Goal: Task Accomplishment & Management: Manage account settings

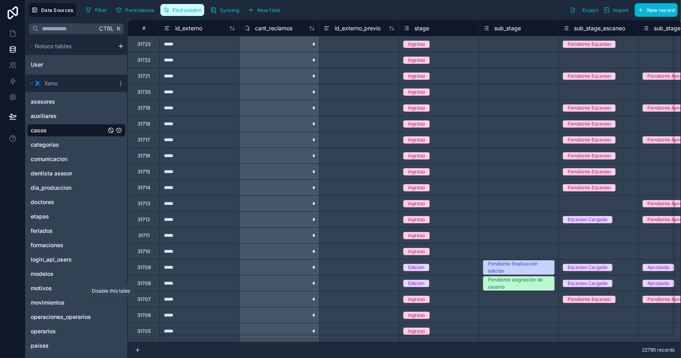
click at [198, 15] on button "Find column" at bounding box center [182, 10] width 44 height 12
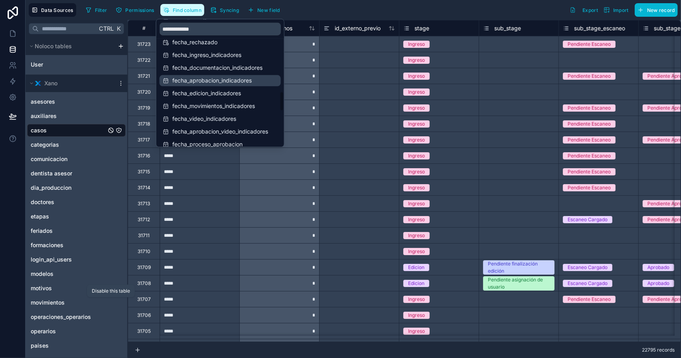
scroll to position [478, 0]
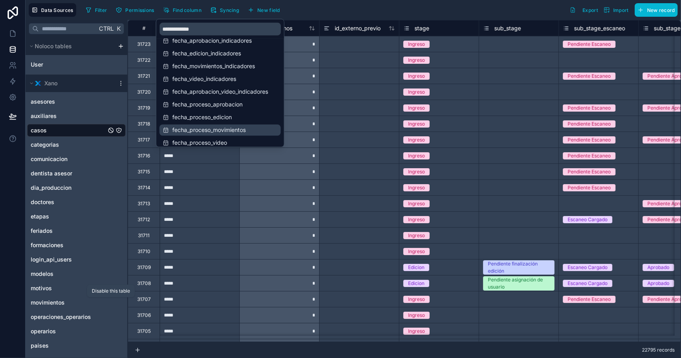
click at [232, 131] on span "fecha_proceso_movimientos" at bounding box center [220, 130] width 96 height 8
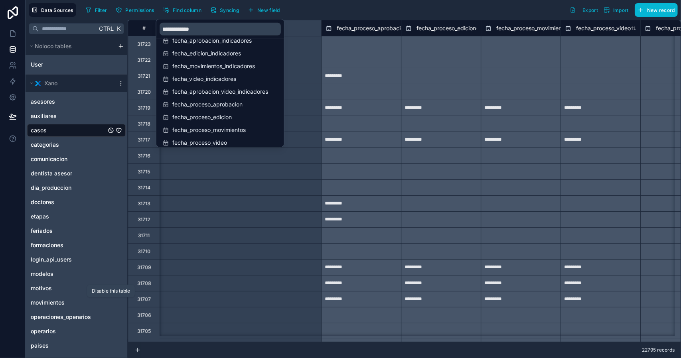
scroll to position [0, 14034]
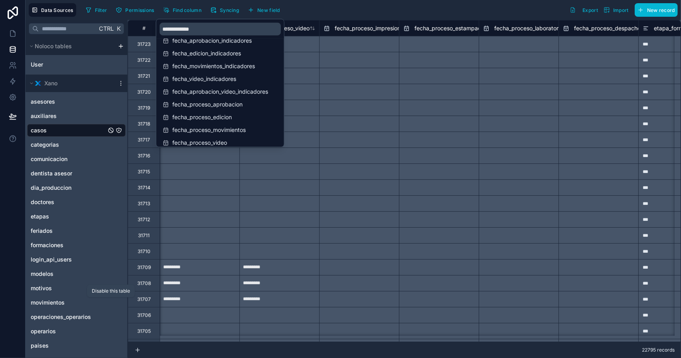
click at [317, 10] on div "Filter Permissions Find column Syncing New field Export Import New record" at bounding box center [380, 10] width 595 height 14
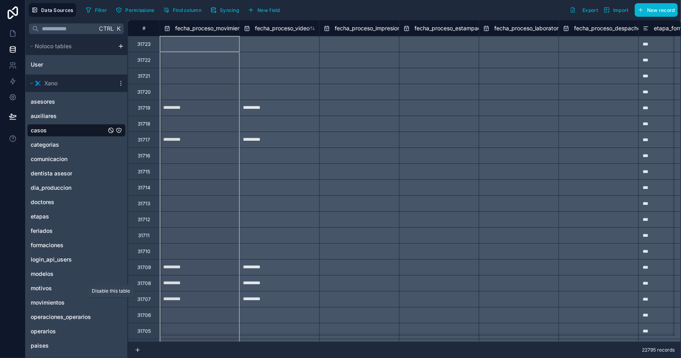
click at [218, 28] on span "fecha_proceso_movimientos" at bounding box center [211, 28] width 73 height 8
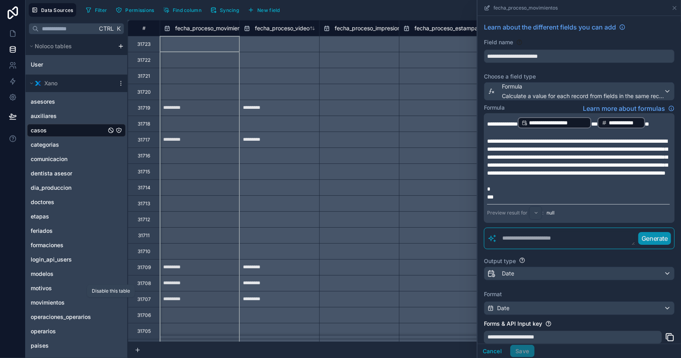
click at [518, 185] on p "﻿" at bounding box center [578, 181] width 183 height 8
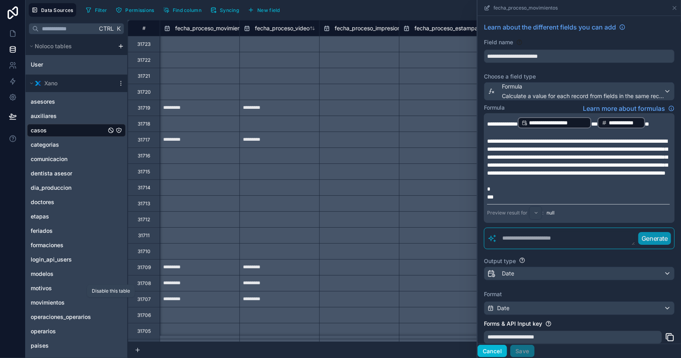
click at [495, 350] on button "Cancel" at bounding box center [492, 351] width 30 height 13
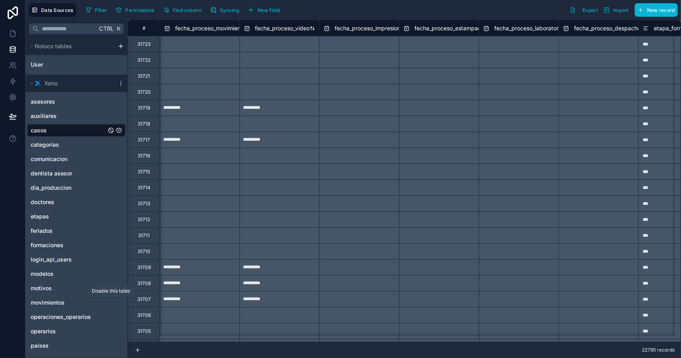
click at [262, 28] on span "fecha_proceso_video" at bounding box center [282, 28] width 55 height 8
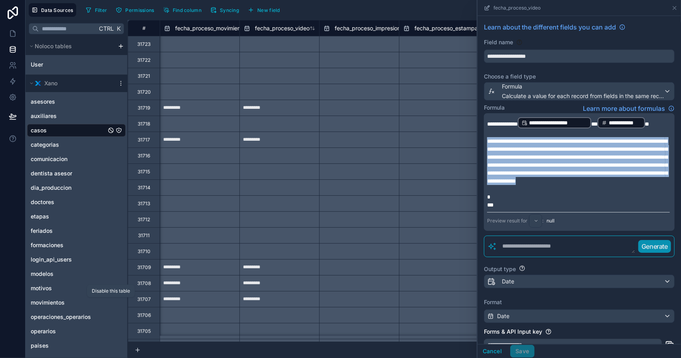
drag, startPoint x: 612, startPoint y: 211, endPoint x: 486, endPoint y: 153, distance: 137.6
click at [486, 153] on div "**********" at bounding box center [579, 172] width 191 height 118
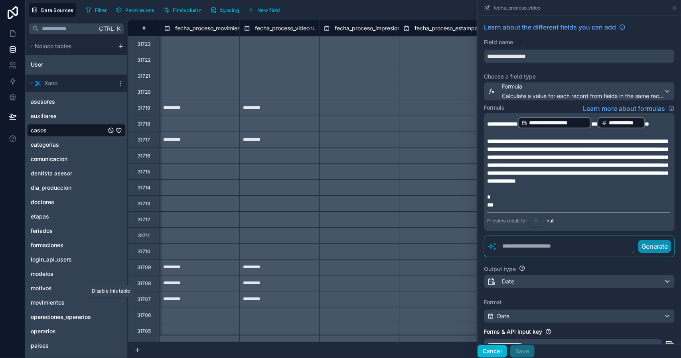
click at [494, 352] on button "Cancel" at bounding box center [492, 351] width 30 height 13
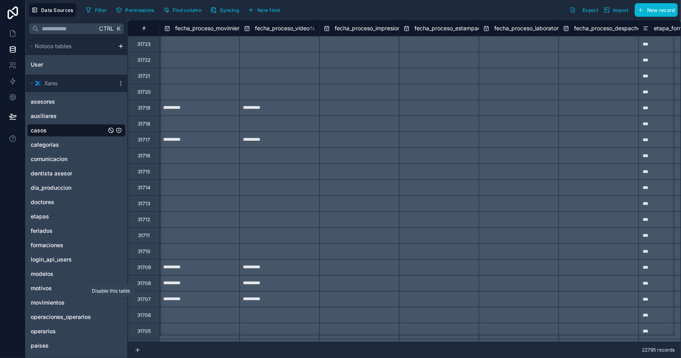
click at [217, 26] on span "fecha_proceso_movimientos" at bounding box center [211, 28] width 73 height 8
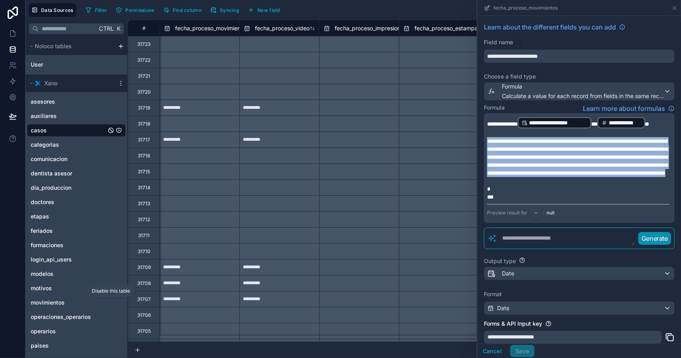
drag, startPoint x: 573, startPoint y: 207, endPoint x: 484, endPoint y: 155, distance: 103.8
click at [484, 155] on div "**********" at bounding box center [579, 168] width 191 height 110
copy span "**********"
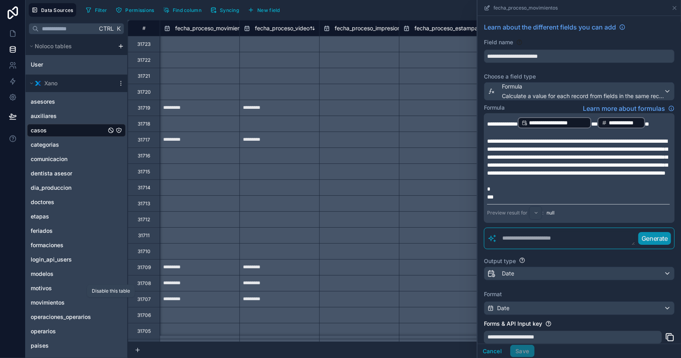
click at [277, 29] on span "fecha_proceso_video" at bounding box center [282, 28] width 55 height 8
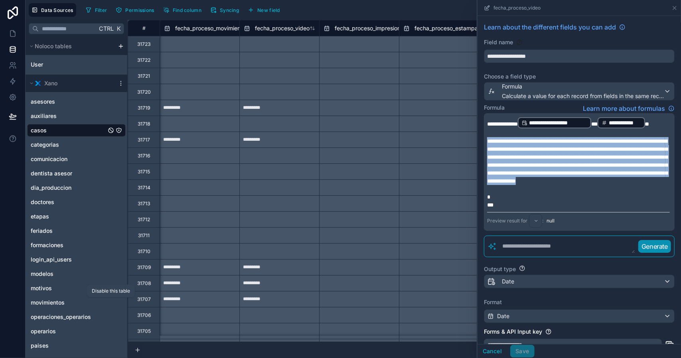
drag, startPoint x: 608, startPoint y: 210, endPoint x: 485, endPoint y: 155, distance: 134.6
click at [485, 155] on div "**********" at bounding box center [579, 172] width 191 height 118
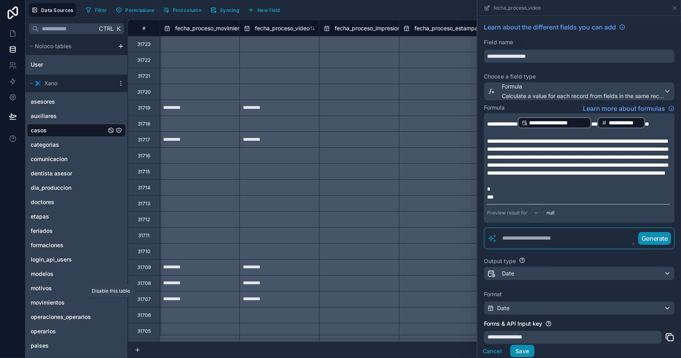
click at [524, 352] on button "Save" at bounding box center [522, 351] width 24 height 13
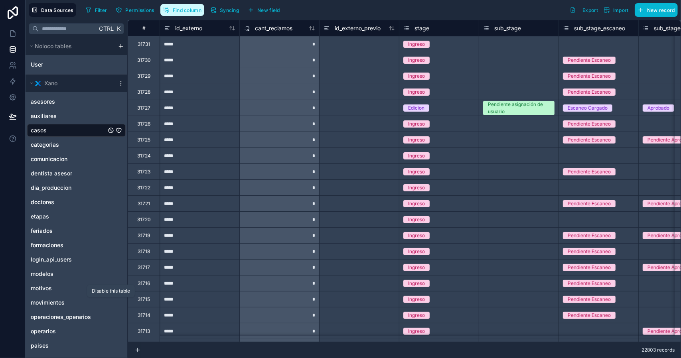
click at [185, 10] on span "Find column" at bounding box center [187, 10] width 29 height 6
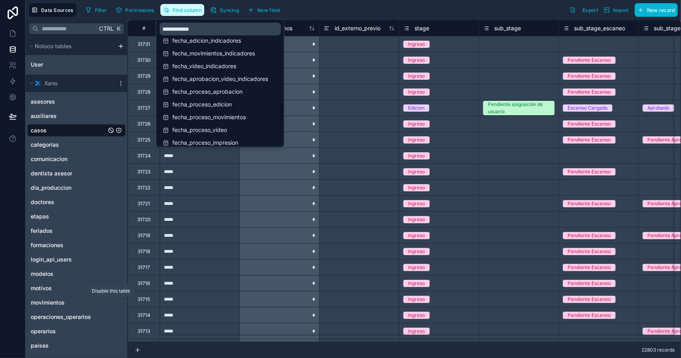
scroll to position [518, 0]
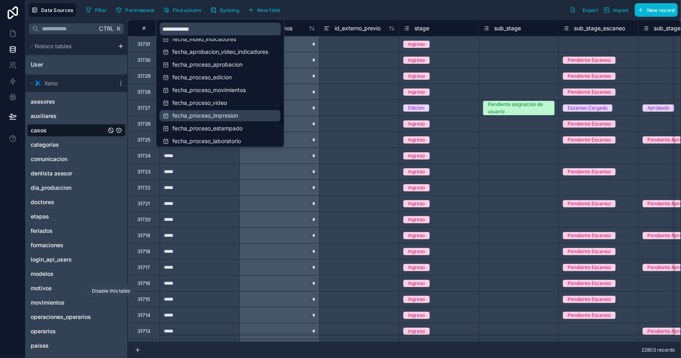
click at [238, 115] on span "fecha_proceso_impresion" at bounding box center [220, 116] width 96 height 8
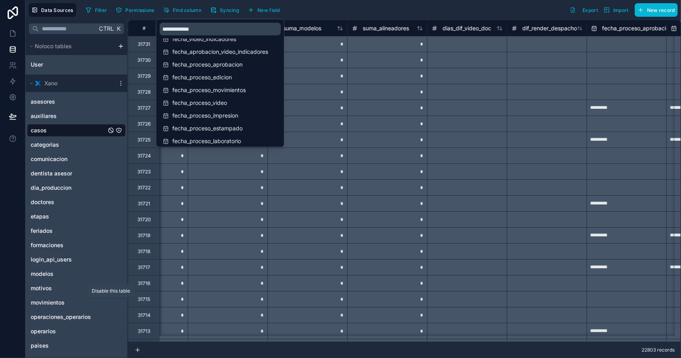
scroll to position [0, 14193]
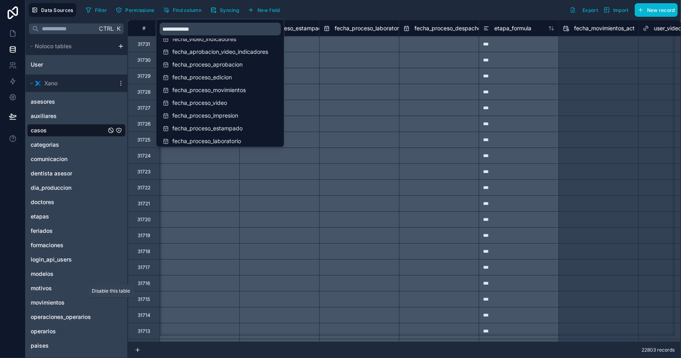
click at [328, 13] on div "Filter Permissions Find column Syncing New field Export Import New record" at bounding box center [380, 10] width 595 height 14
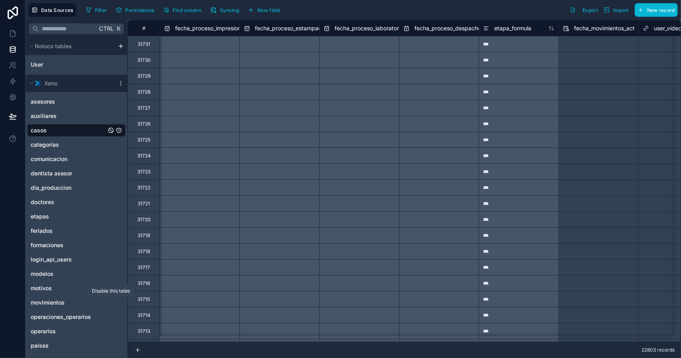
click at [199, 30] on span "fecha_proceso_impresion" at bounding box center [208, 28] width 66 height 8
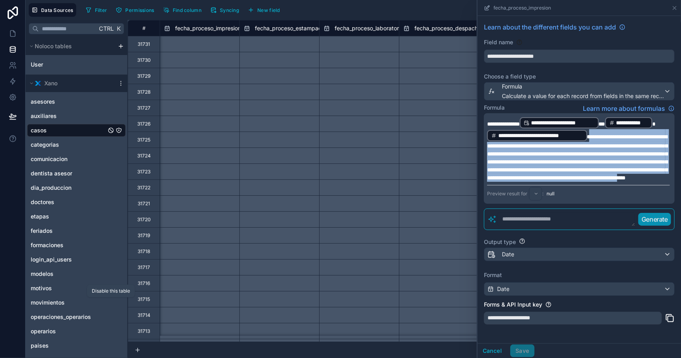
drag, startPoint x: 566, startPoint y: 201, endPoint x: 640, endPoint y: 138, distance: 97.0
click at [640, 138] on span "**********" at bounding box center [577, 157] width 180 height 47
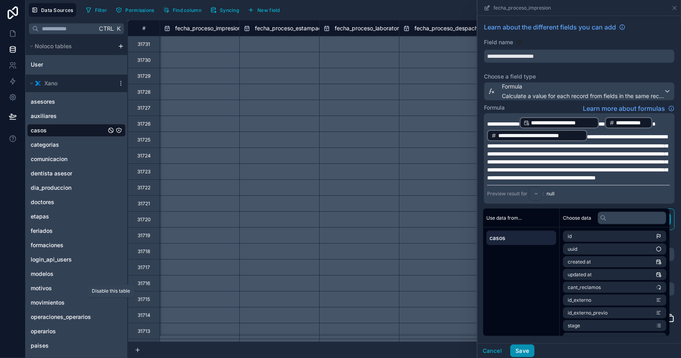
click at [524, 351] on button "Save" at bounding box center [522, 350] width 24 height 13
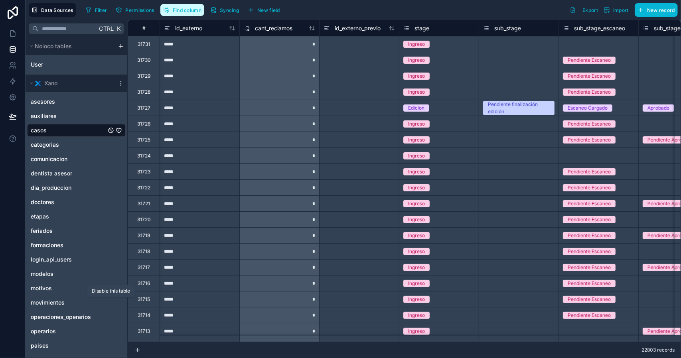
click at [189, 8] on span "Find column" at bounding box center [187, 10] width 29 height 6
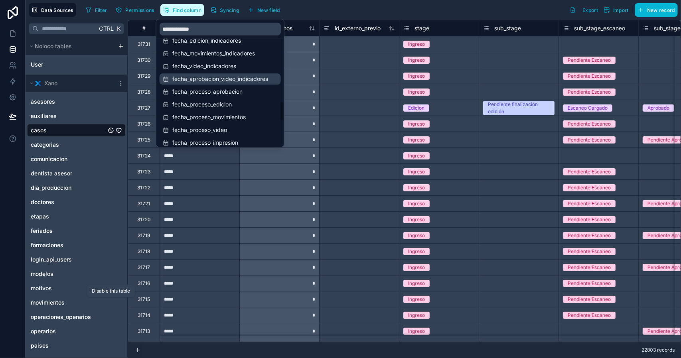
scroll to position [518, 0]
drag, startPoint x: 244, startPoint y: 128, endPoint x: 225, endPoint y: 73, distance: 58.6
click at [243, 129] on span "fecha_proceso_estampado" at bounding box center [220, 128] width 96 height 8
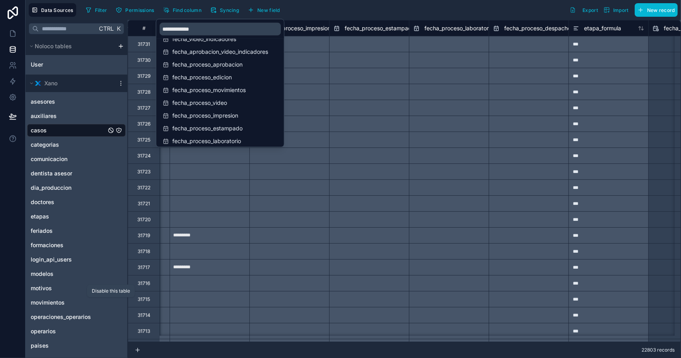
scroll to position [0, 14273]
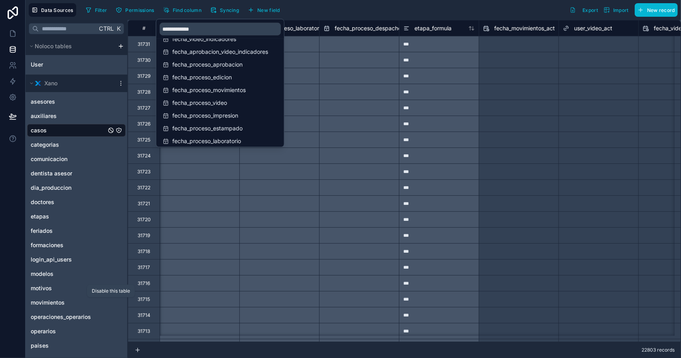
click at [347, 10] on div "Filter Permissions Find column Syncing New field Export Import New record" at bounding box center [380, 10] width 595 height 14
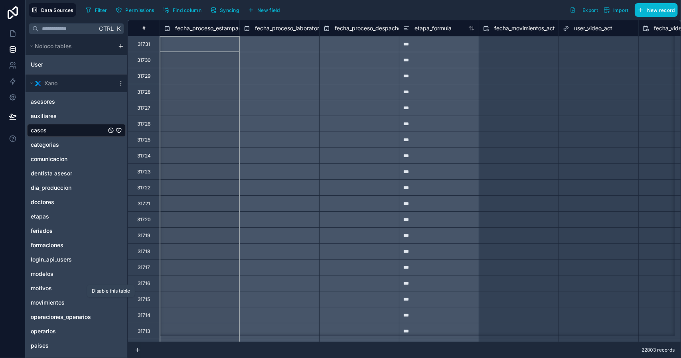
click at [204, 24] on span "fecha_proceso_estampado" at bounding box center [210, 28] width 70 height 8
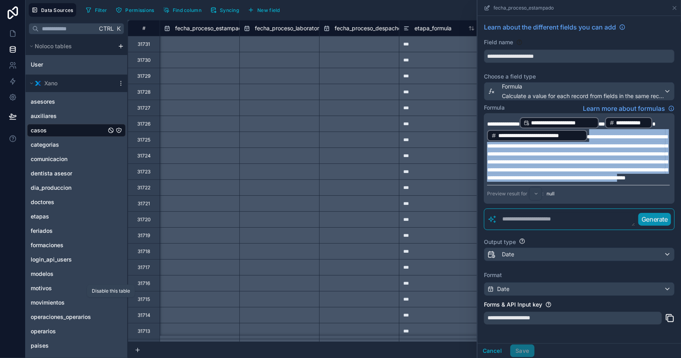
drag, startPoint x: 640, startPoint y: 136, endPoint x: 567, endPoint y: 201, distance: 98.0
click at [567, 181] on span "**********" at bounding box center [577, 157] width 180 height 47
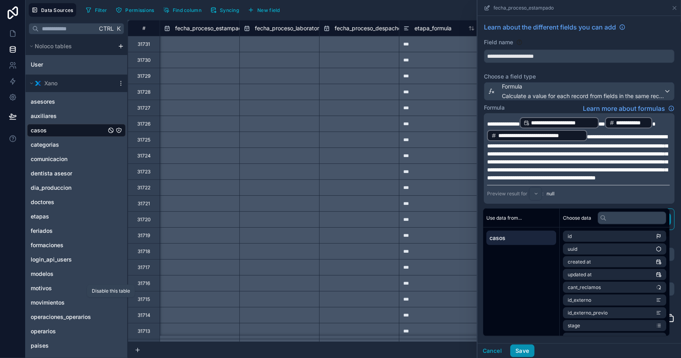
click at [528, 351] on button "Save" at bounding box center [522, 350] width 24 height 13
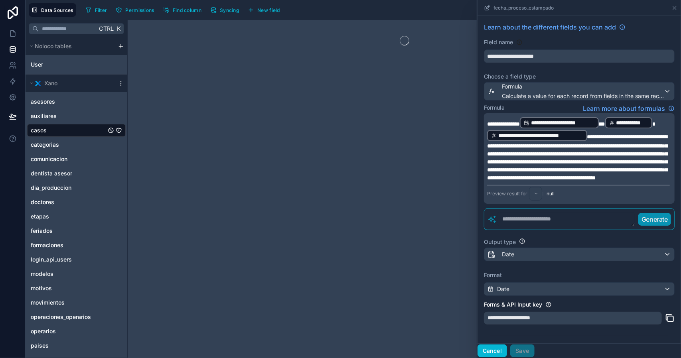
click at [494, 353] on button "Cancel" at bounding box center [492, 350] width 30 height 13
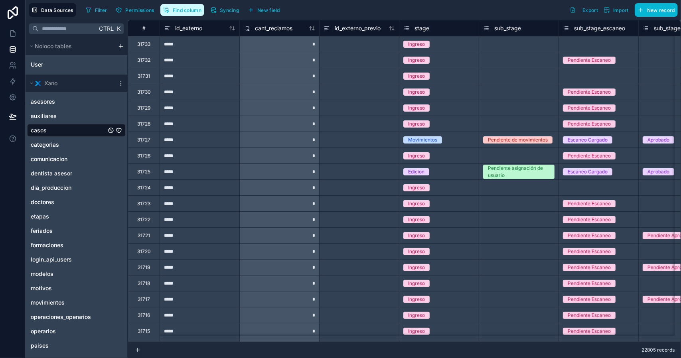
click at [183, 12] on span "Find column" at bounding box center [187, 10] width 29 height 6
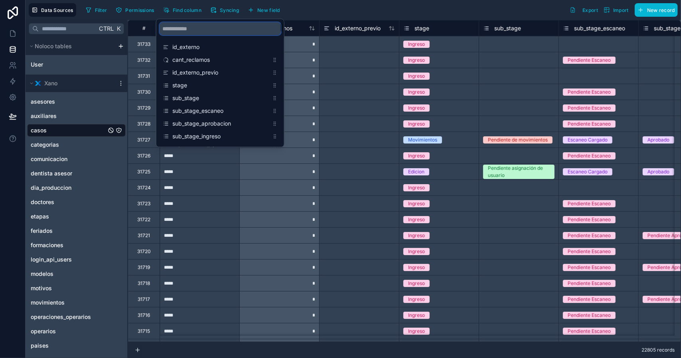
click at [228, 28] on input "scrollable content" at bounding box center [219, 28] width 121 height 13
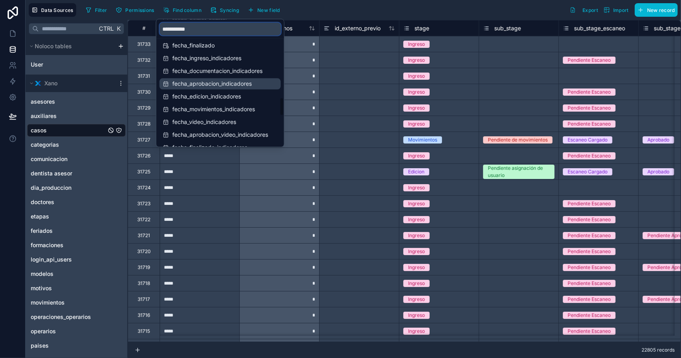
scroll to position [598, 0]
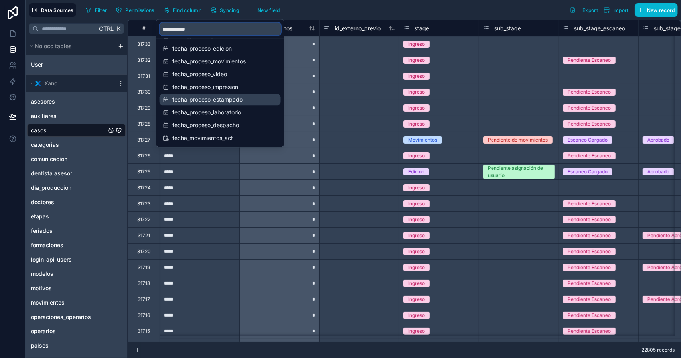
type input "**********"
click at [242, 100] on span "fecha_proceso_estampado" at bounding box center [220, 100] width 96 height 8
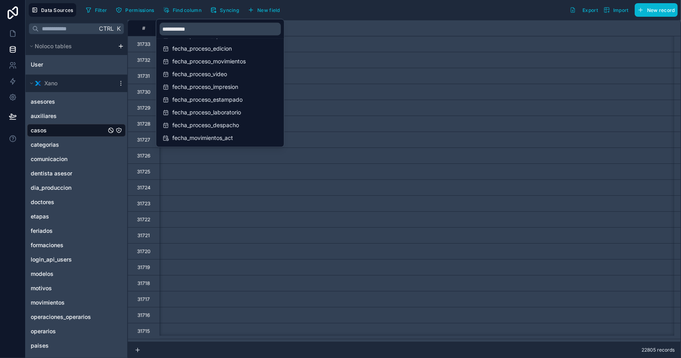
scroll to position [0, 14273]
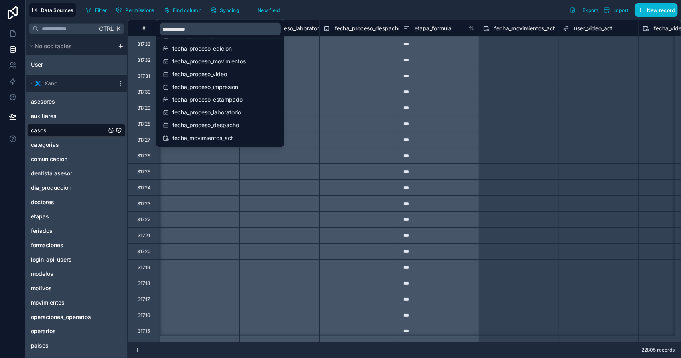
click at [325, 15] on div "Filter Permissions Find column Syncing New field Export Import New record" at bounding box center [380, 10] width 595 height 14
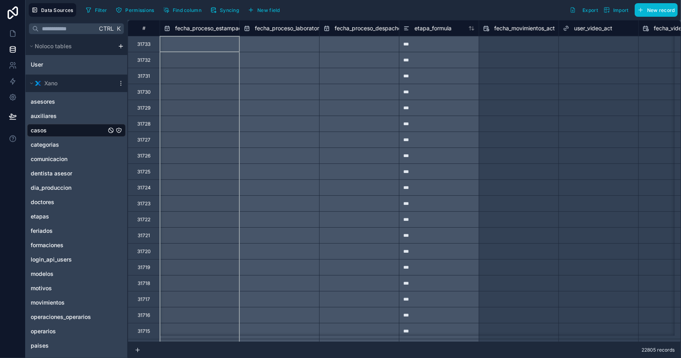
click at [223, 25] on span "fecha_proceso_estampado" at bounding box center [210, 28] width 70 height 8
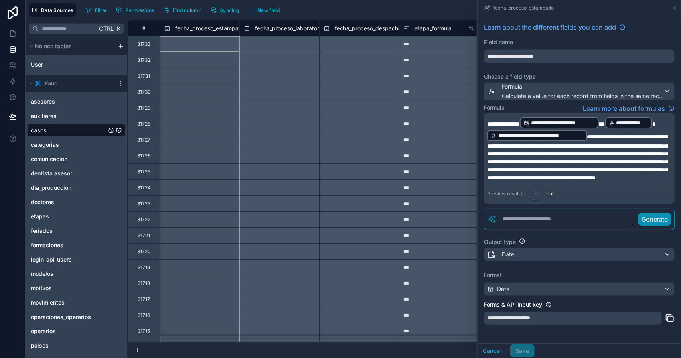
click at [290, 31] on span "fecha_proceso_laboratorio" at bounding box center [289, 28] width 69 height 8
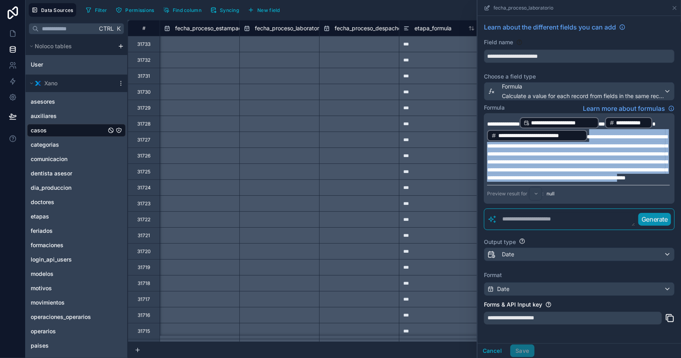
drag, startPoint x: 639, startPoint y: 136, endPoint x: 566, endPoint y: 204, distance: 99.9
click at [566, 181] on span "**********" at bounding box center [577, 157] width 180 height 47
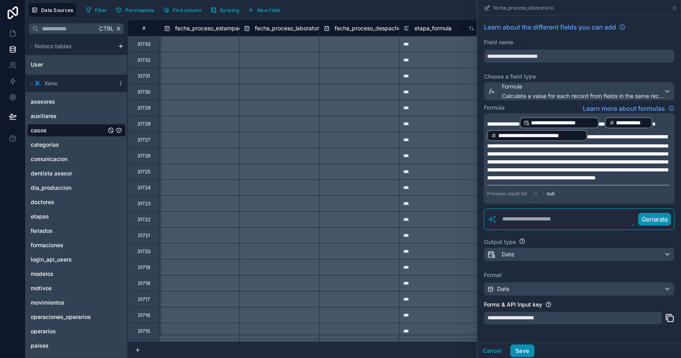
click at [526, 352] on button "Save" at bounding box center [522, 350] width 24 height 13
click at [578, 279] on label "Format" at bounding box center [579, 275] width 191 height 8
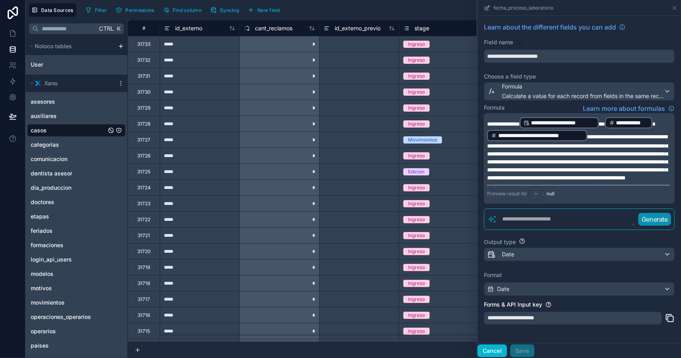
click at [504, 351] on button "Cancel" at bounding box center [492, 350] width 30 height 13
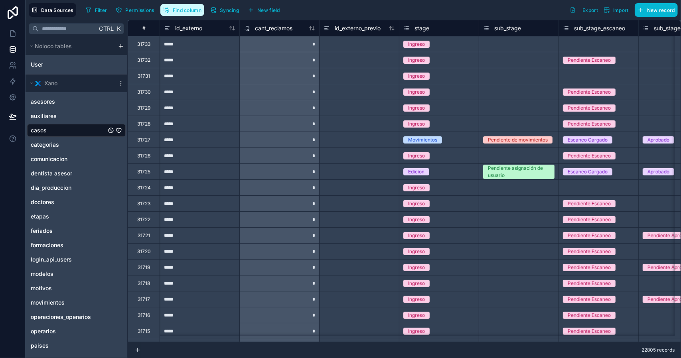
click at [176, 10] on span "Find column" at bounding box center [187, 10] width 29 height 6
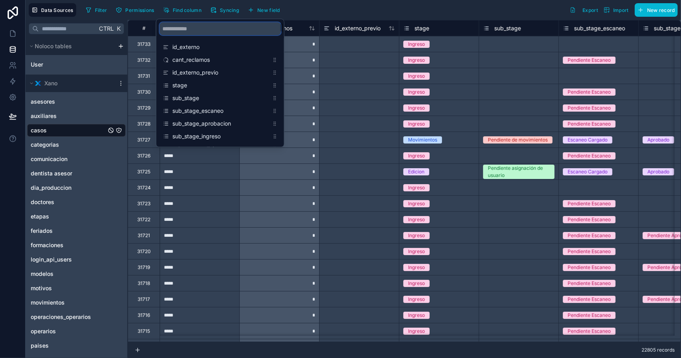
click at [212, 32] on input "scrollable content" at bounding box center [219, 28] width 121 height 13
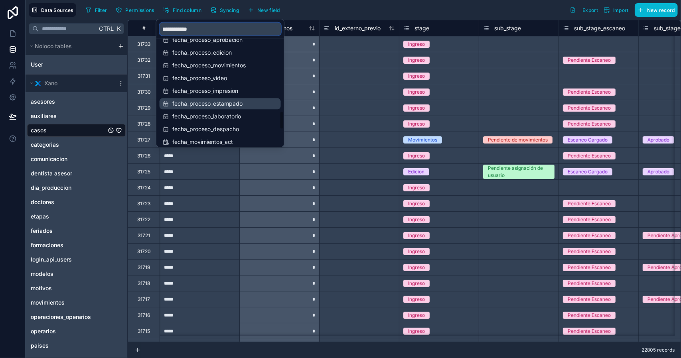
scroll to position [598, 0]
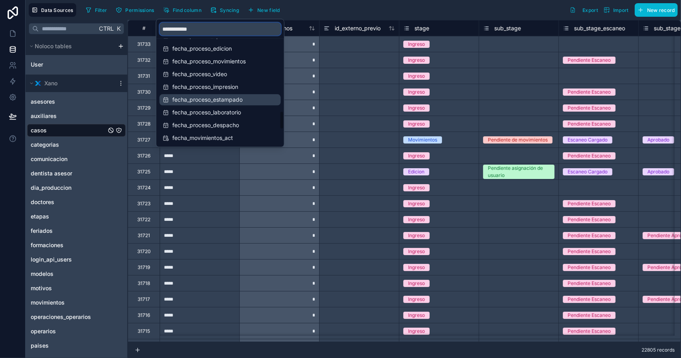
type input "**********"
click at [250, 99] on span "fecha_proceso_estampado" at bounding box center [220, 100] width 96 height 8
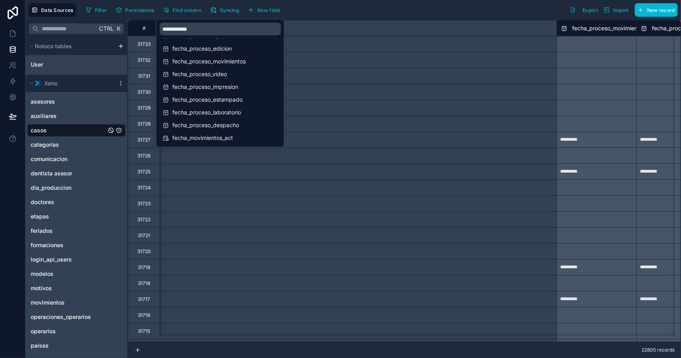
scroll to position [0, 14273]
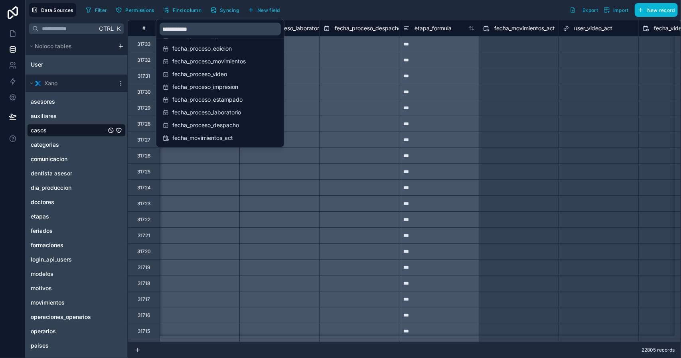
click at [322, 10] on div "Filter Permissions Find column Syncing New field Export Import New record" at bounding box center [380, 10] width 595 height 14
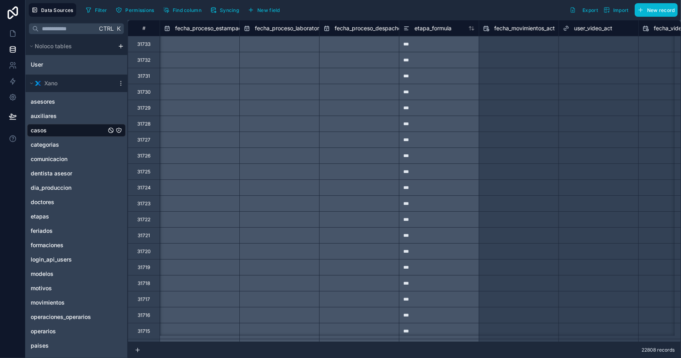
click at [200, 28] on span "fecha_proceso_estampado" at bounding box center [210, 28] width 70 height 8
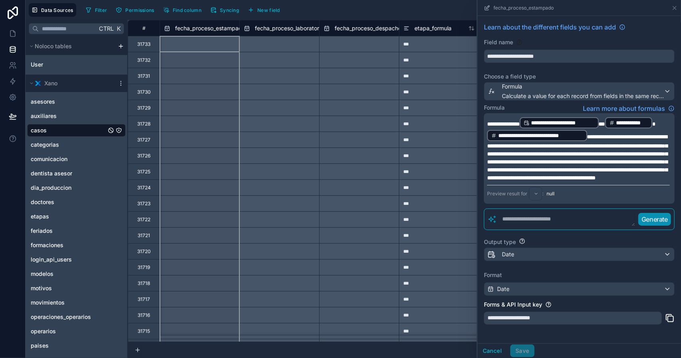
click at [268, 33] on div "fecha_proceso_laboratorio" at bounding box center [279, 28] width 80 height 16
click at [270, 28] on span "fecha_proceso_laboratorio" at bounding box center [289, 28] width 69 height 8
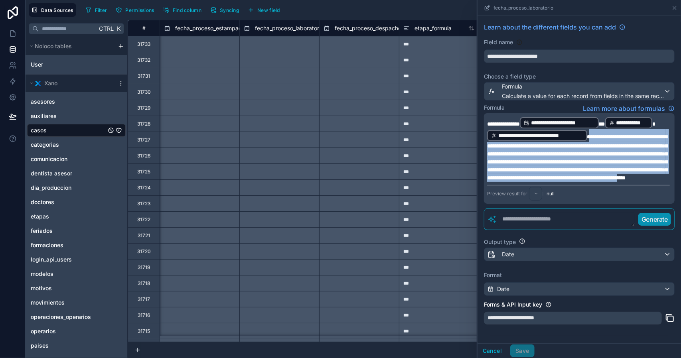
drag, startPoint x: 640, startPoint y: 136, endPoint x: 566, endPoint y: 200, distance: 98.1
click at [566, 181] on span "**********" at bounding box center [577, 157] width 180 height 47
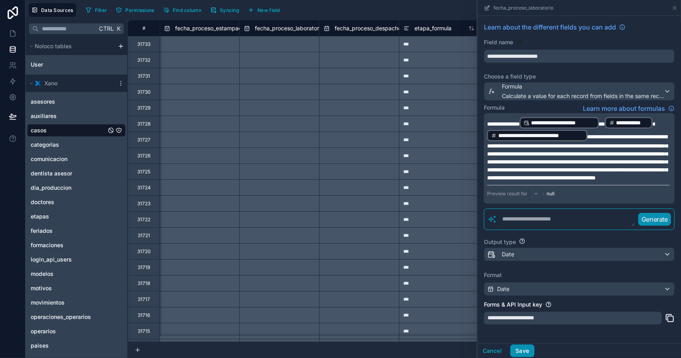
click at [520, 350] on button "Save" at bounding box center [522, 350] width 24 height 13
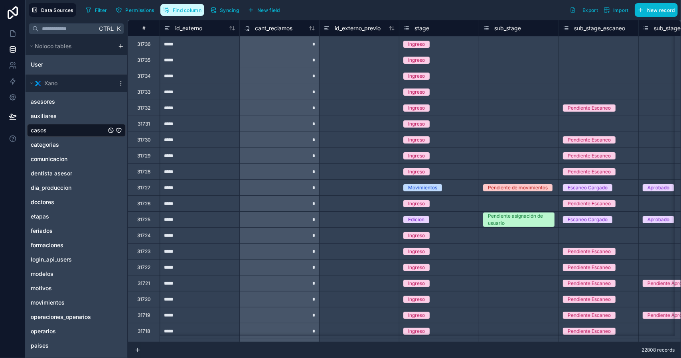
click at [189, 11] on span "Find column" at bounding box center [187, 10] width 29 height 6
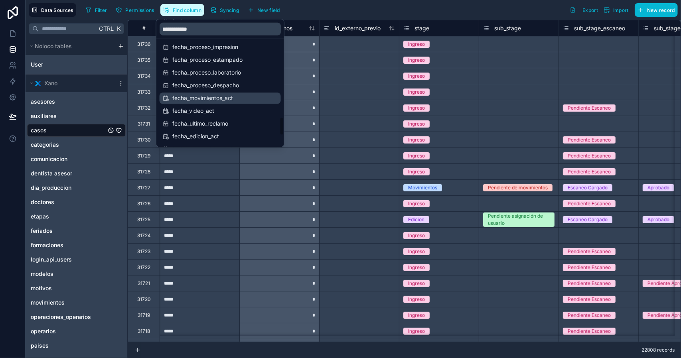
scroll to position [598, 0]
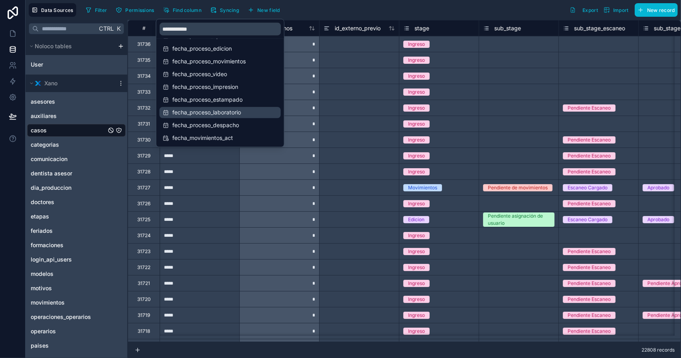
click at [246, 114] on span "fecha_proceso_laboratorio" at bounding box center [220, 112] width 96 height 8
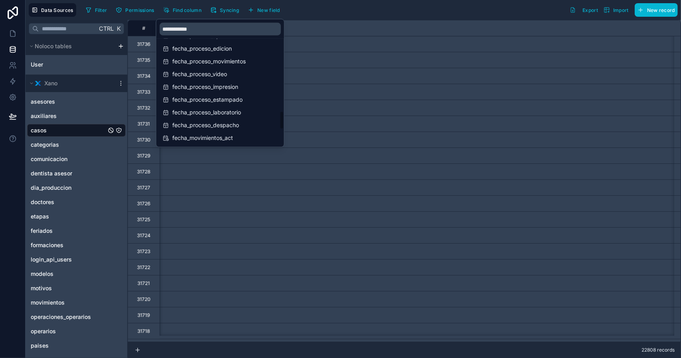
scroll to position [0, 14353]
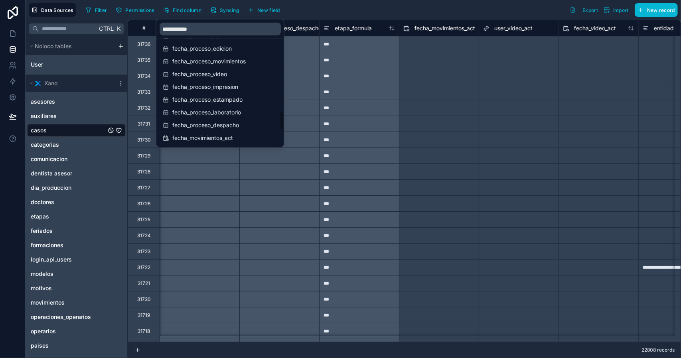
click at [336, 14] on div "Filter Permissions Find column Syncing New field Export Import New record" at bounding box center [380, 10] width 595 height 14
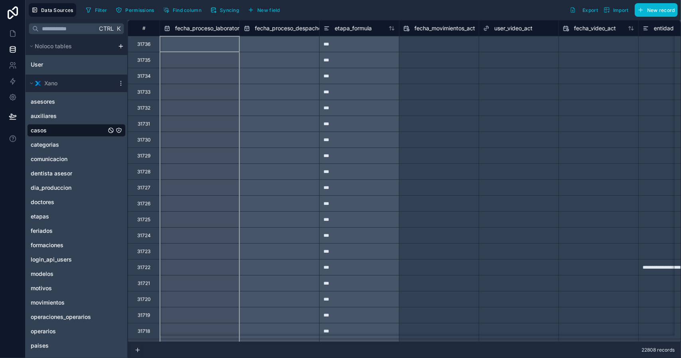
click at [216, 24] on span "fecha_proceso_laboratorio" at bounding box center [209, 28] width 69 height 8
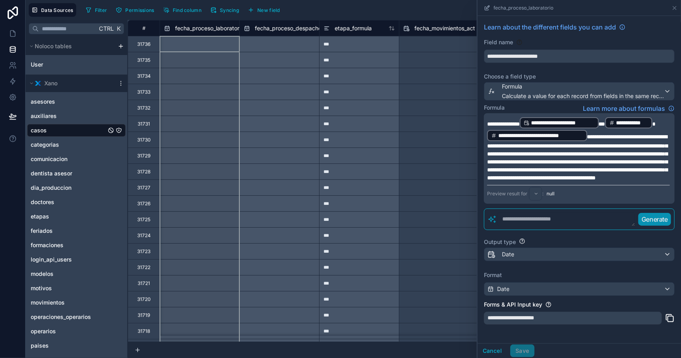
click at [275, 30] on span "fecha_proceso_despacho" at bounding box center [288, 28] width 67 height 8
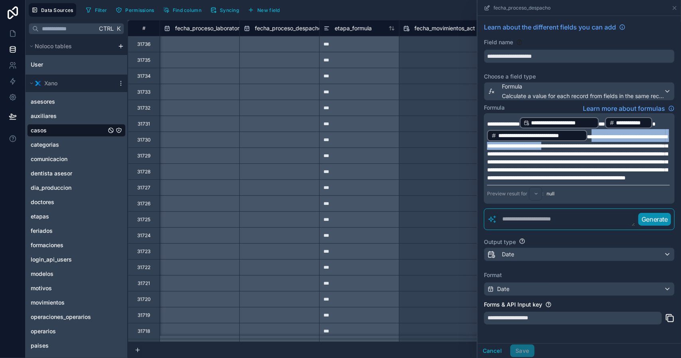
drag, startPoint x: 641, startPoint y: 137, endPoint x: 650, endPoint y: 149, distance: 15.1
click at [651, 149] on p "**********" at bounding box center [578, 148] width 183 height 65
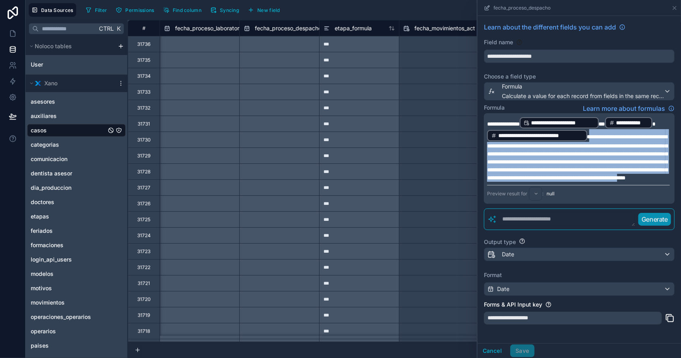
drag, startPoint x: 640, startPoint y: 136, endPoint x: 566, endPoint y: 201, distance: 98.6
click at [566, 181] on span "**********" at bounding box center [577, 157] width 180 height 47
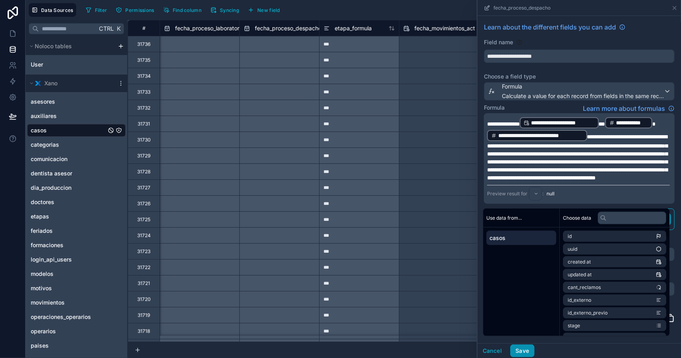
click at [524, 350] on button "Save" at bounding box center [522, 350] width 24 height 13
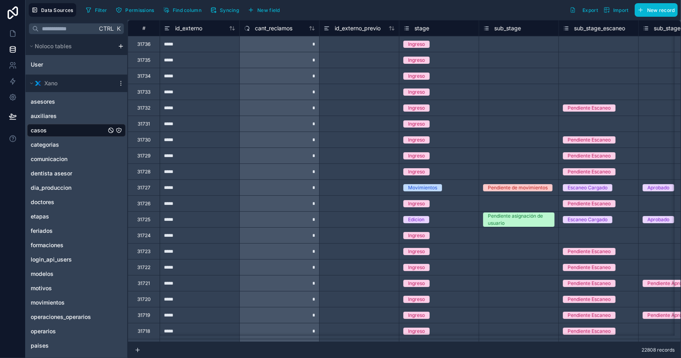
click at [559, 267] on div "Pendiente Escaneo" at bounding box center [598, 267] width 79 height 9
click at [174, 11] on span "Find column" at bounding box center [187, 10] width 29 height 6
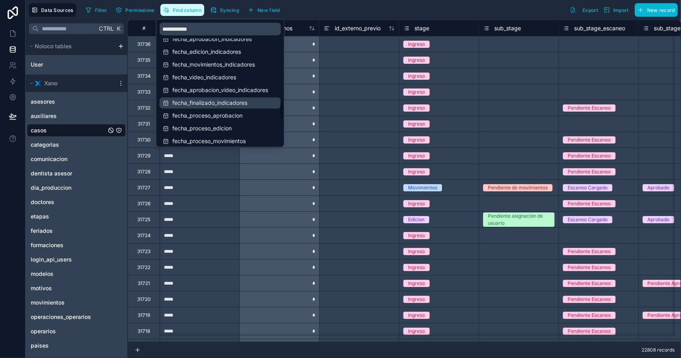
scroll to position [638, 0]
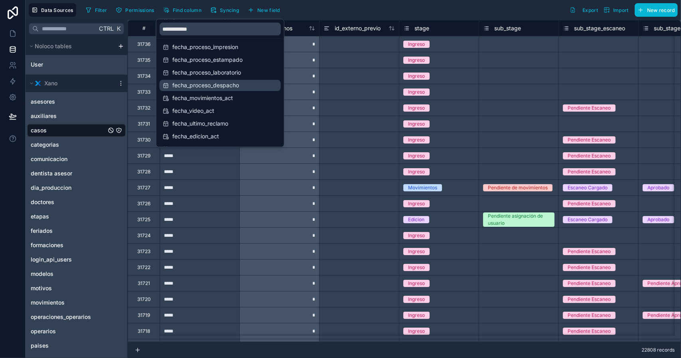
click at [229, 88] on span "fecha_proceso_despacho" at bounding box center [220, 85] width 96 height 8
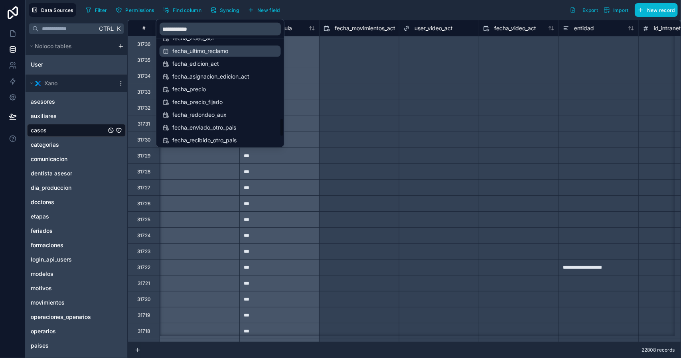
scroll to position [714, 0]
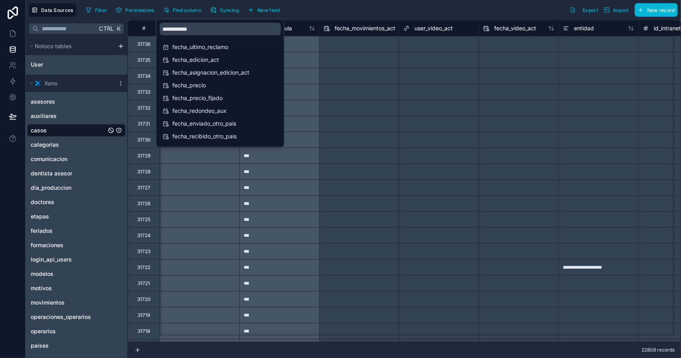
click at [345, 10] on div "Filter Permissions Find column Syncing New field Export Import New record" at bounding box center [380, 10] width 595 height 14
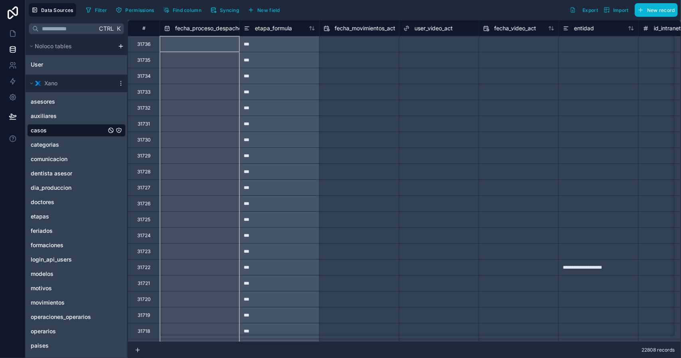
click at [216, 28] on span "fecha_proceso_despacho" at bounding box center [208, 28] width 67 height 8
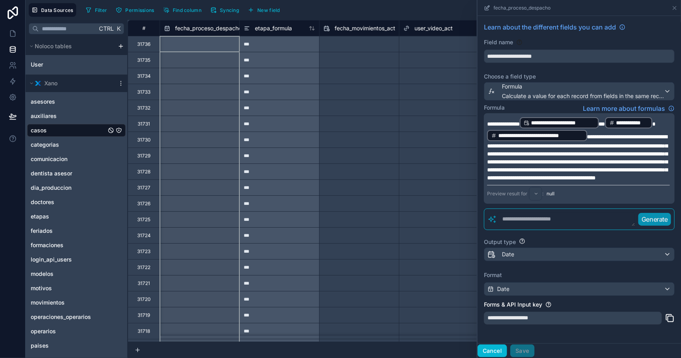
click at [492, 355] on button "Cancel" at bounding box center [492, 350] width 30 height 13
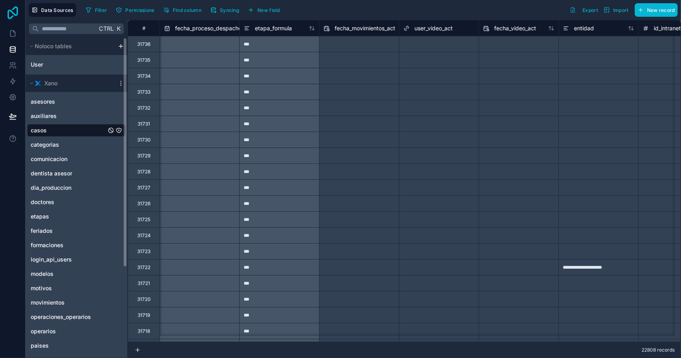
click at [16, 13] on icon at bounding box center [13, 12] width 16 height 13
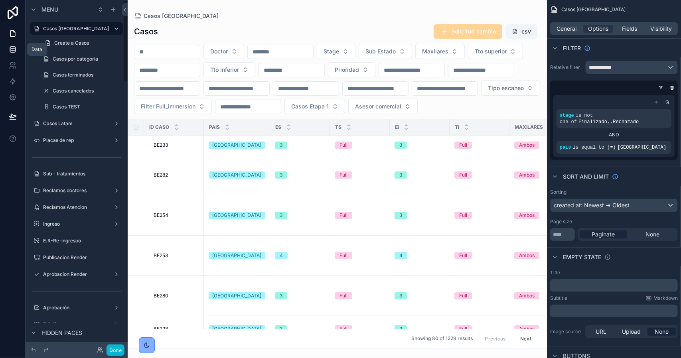
click at [10, 52] on icon at bounding box center [12, 50] width 5 height 3
